Goal: Task Accomplishment & Management: Use online tool/utility

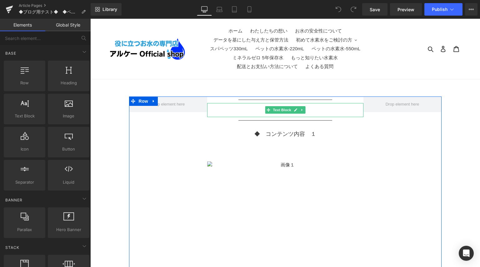
click at [262, 108] on p "◆　 タイトル" at bounding box center [285, 110] width 156 height 11
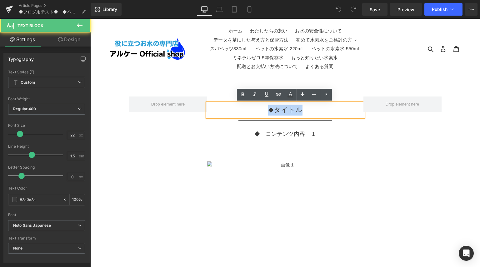
drag, startPoint x: 265, startPoint y: 112, endPoint x: 312, endPoint y: 112, distance: 46.9
click at [312, 112] on p "◆　 タイトル" at bounding box center [285, 110] width 156 height 11
paste div
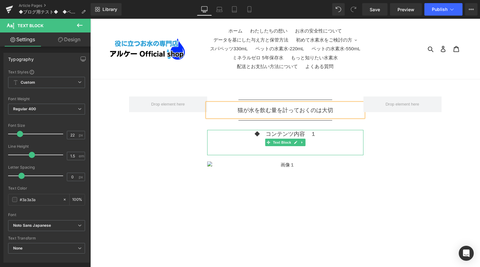
click at [258, 141] on p at bounding box center [285, 142] width 156 height 8
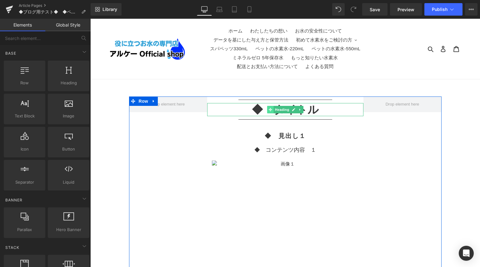
click at [269, 111] on icon at bounding box center [269, 109] width 3 height 3
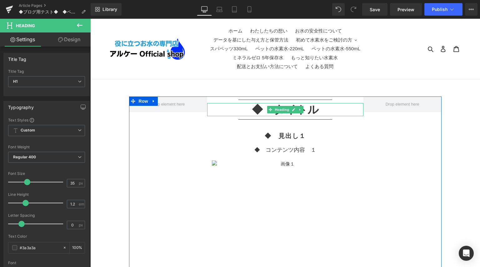
drag, startPoint x: 316, startPoint y: 109, endPoint x: 291, endPoint y: 105, distance: 24.7
click at [272, 108] on div "◆　タイトル Heading" at bounding box center [285, 109] width 156 height 13
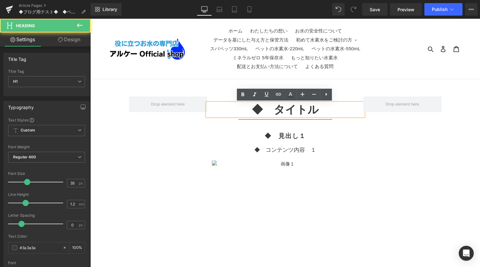
drag, startPoint x: 315, startPoint y: 109, endPoint x: 321, endPoint y: 109, distance: 6.0
click at [315, 109] on h1 "◆　タイトル" at bounding box center [285, 109] width 156 height 13
drag, startPoint x: 254, startPoint y: 111, endPoint x: 315, endPoint y: 111, distance: 60.6
click at [315, 111] on h1 "◆　タイトル" at bounding box center [285, 109] width 156 height 13
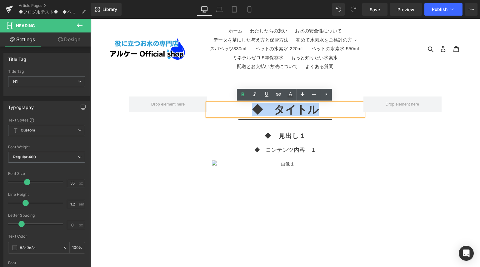
paste div
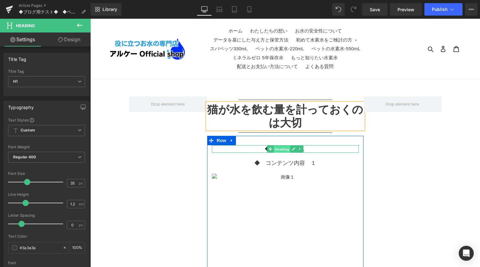
click at [281, 148] on span "Heading" at bounding box center [281, 149] width 17 height 8
click at [309, 147] on div at bounding box center [285, 146] width 147 height 2
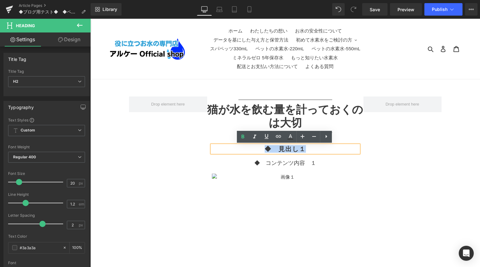
drag, startPoint x: 306, startPoint y: 148, endPoint x: 266, endPoint y: 147, distance: 39.4
click at [266, 147] on h2 "◆　見出し１" at bounding box center [285, 149] width 147 height 8
paste div
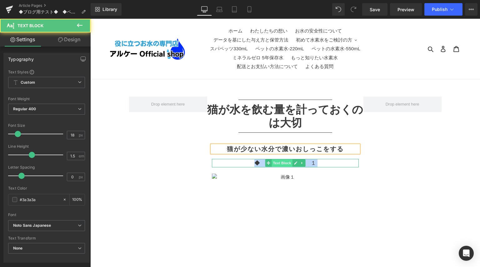
drag, startPoint x: 254, startPoint y: 163, endPoint x: 272, endPoint y: 163, distance: 17.8
click at [272, 163] on div "◆　コンテンツ内容　１ Text Block" at bounding box center [285, 163] width 147 height 8
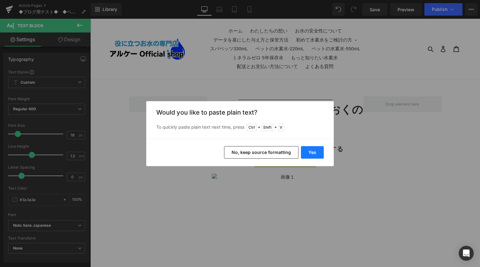
click at [309, 153] on button "Yes" at bounding box center [312, 152] width 23 height 13
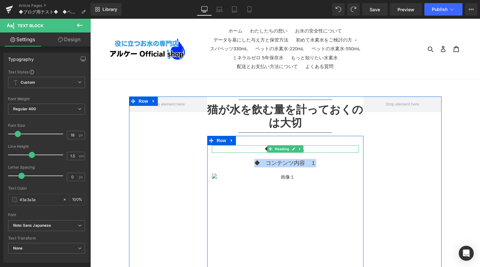
click at [311, 149] on h2 "◆　見出し１" at bounding box center [285, 149] width 147 height 8
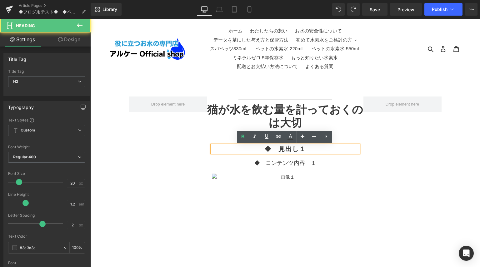
click at [311, 149] on h2 "◆　見出し１" at bounding box center [285, 149] width 147 height 8
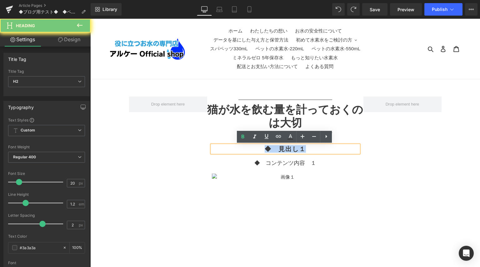
click at [311, 149] on h2 "◆　見出し１" at bounding box center [285, 149] width 147 height 8
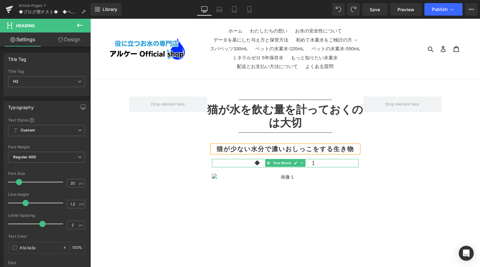
click at [322, 164] on p "◆　コンテンツ内容　１" at bounding box center [285, 163] width 147 height 8
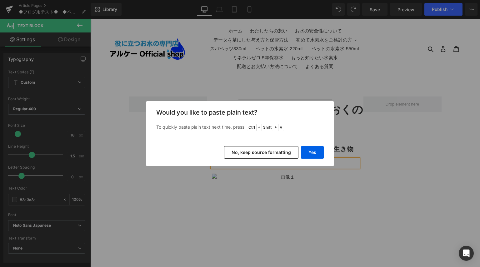
click at [275, 153] on button "No, keep source formatting" at bounding box center [261, 152] width 74 height 13
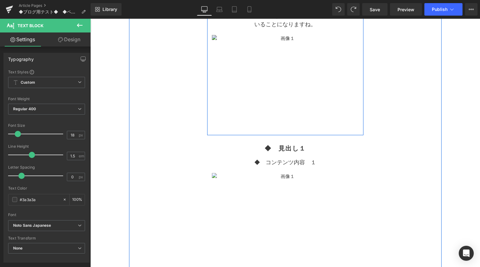
scroll to position [250, 0]
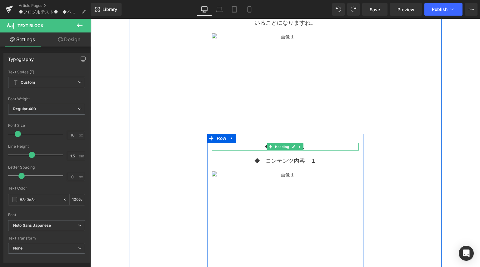
click at [275, 148] on span "Heading" at bounding box center [281, 147] width 17 height 8
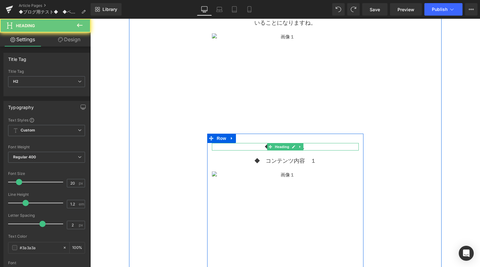
click at [261, 145] on h2 "◆　見出し１" at bounding box center [285, 147] width 147 height 8
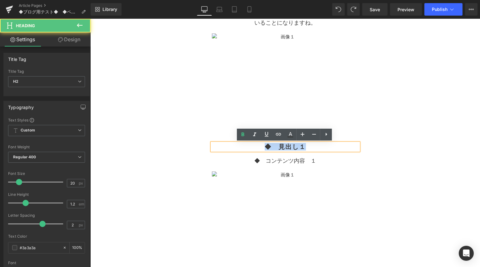
drag, startPoint x: 263, startPoint y: 146, endPoint x: 305, endPoint y: 148, distance: 42.2
click at [305, 148] on h2 "◆　見出し１" at bounding box center [285, 147] width 147 height 8
paste div
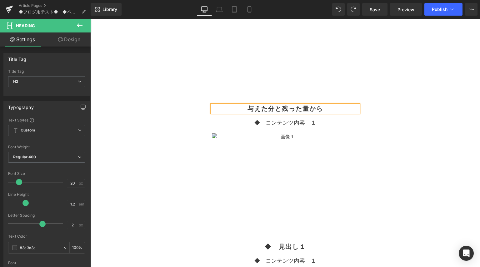
scroll to position [344, 0]
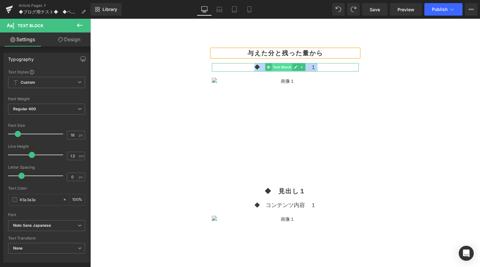
drag, startPoint x: 254, startPoint y: 67, endPoint x: 291, endPoint y: 69, distance: 36.9
click at [291, 69] on div "◆　コンテンツ内容　１ Text Block" at bounding box center [285, 67] width 147 height 8
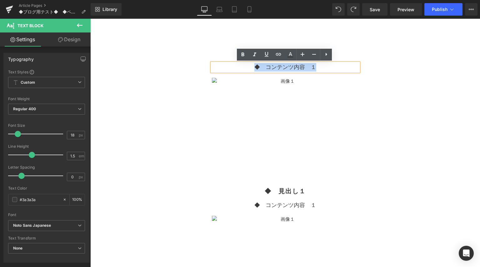
click at [316, 67] on p "◆　コンテンツ内容　１" at bounding box center [285, 67] width 147 height 8
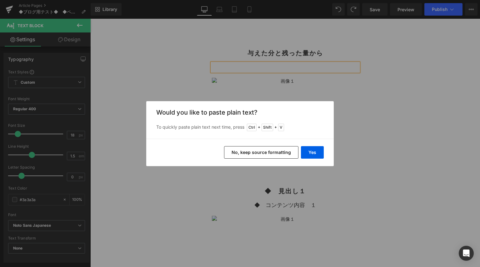
click at [281, 158] on button "No, keep source formatting" at bounding box center [261, 152] width 74 height 13
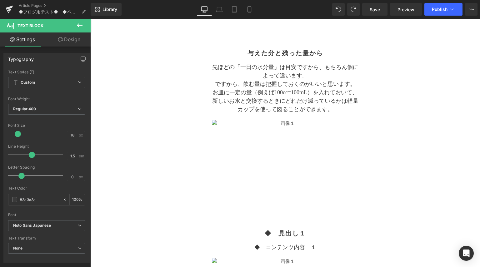
click at [359, 189] on div "与えた分と残った量から Heading 先ほどの「一日の水分量」は目安ですから、もちろん個によって違います。 ですから、飲む量は把握しておくのがいいと思います…" at bounding box center [285, 133] width 156 height 168
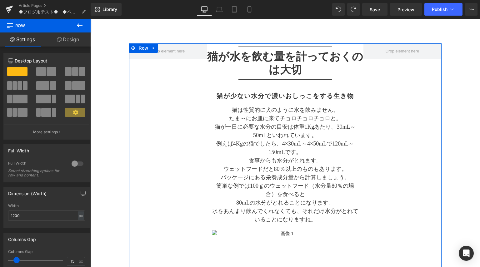
scroll to position [0, 0]
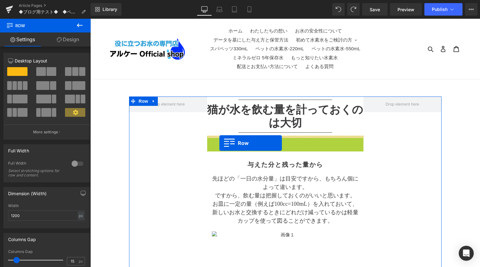
drag, startPoint x: 215, startPoint y: 140, endPoint x: 219, endPoint y: 143, distance: 4.9
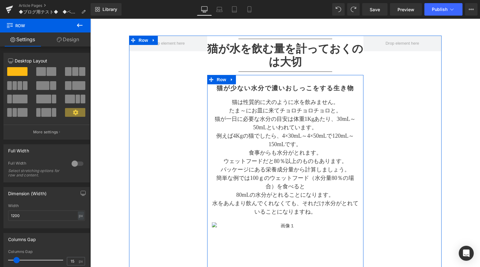
scroll to position [63, 0]
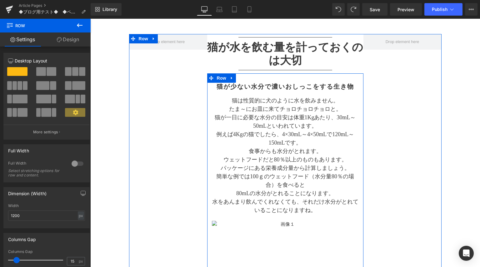
click at [327, 74] on div at bounding box center [285, 74] width 156 height 2
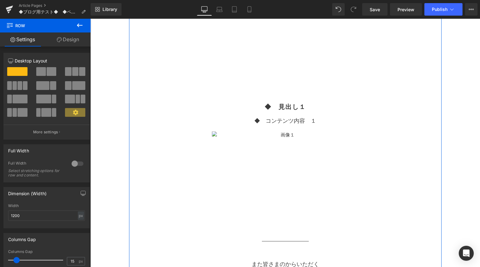
scroll to position [469, 0]
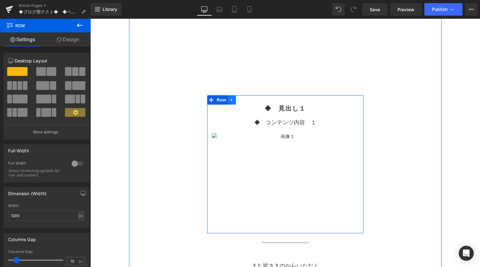
click at [233, 103] on link at bounding box center [232, 99] width 8 height 9
click at [242, 101] on link at bounding box center [240, 99] width 8 height 9
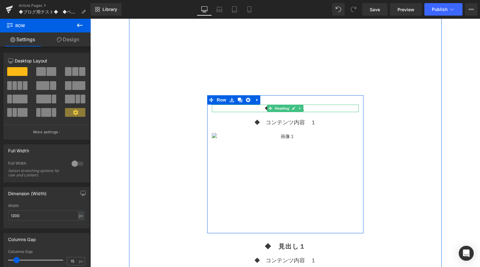
click at [310, 107] on h2 "◆　見出し１" at bounding box center [285, 109] width 147 height 8
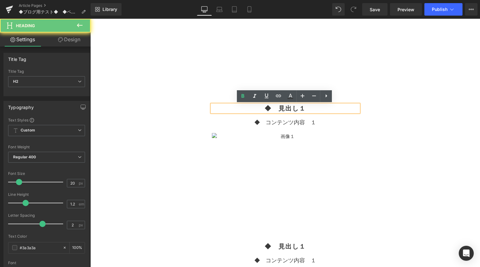
click at [310, 107] on h2 "◆　見出し１" at bounding box center [285, 109] width 147 height 8
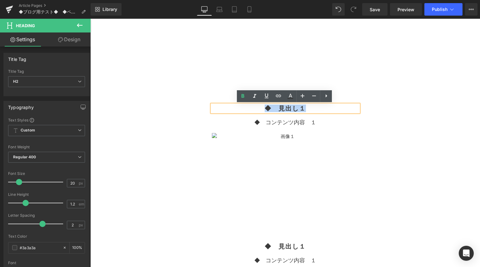
drag, startPoint x: 308, startPoint y: 108, endPoint x: 266, endPoint y: 109, distance: 42.2
click at [266, 109] on h2 "◆　見出し１" at bounding box center [285, 109] width 147 height 8
paste div
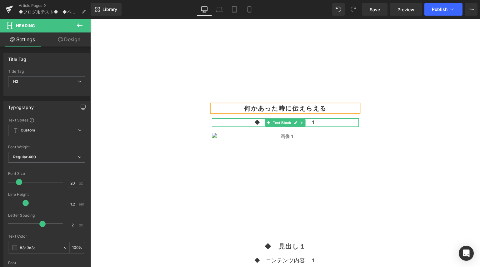
click at [316, 121] on p "◆　コンテンツ内容　１" at bounding box center [285, 122] width 147 height 8
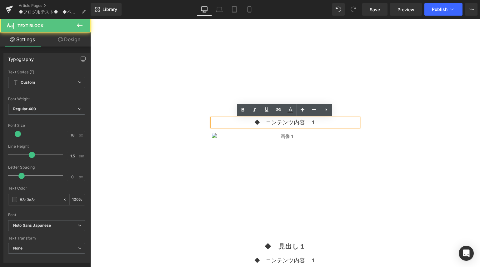
click at [318, 124] on p "◆　コンテンツ内容　１" at bounding box center [285, 122] width 147 height 8
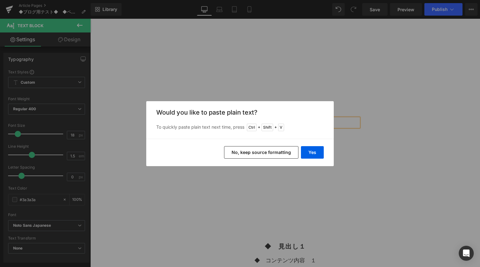
click at [273, 156] on button "No, keep source formatting" at bounding box center [261, 152] width 74 height 13
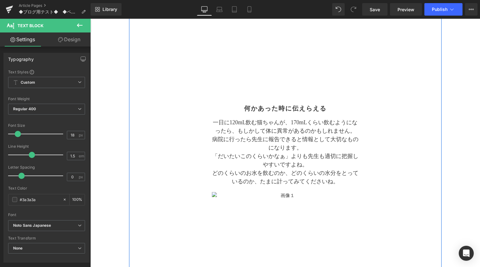
click at [404, 146] on div "Separator 猫が水を飲む量を計っておくのは大切 Heading Separator 猫が少ない水分で濃いおしっこをする生き物 Heading 猫は性質…" at bounding box center [285, 84] width 313 height 912
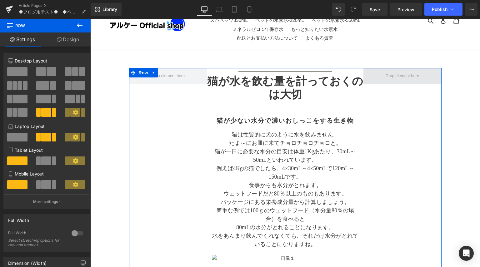
scroll to position [0, 0]
